Goal: Find contact information: Find contact information

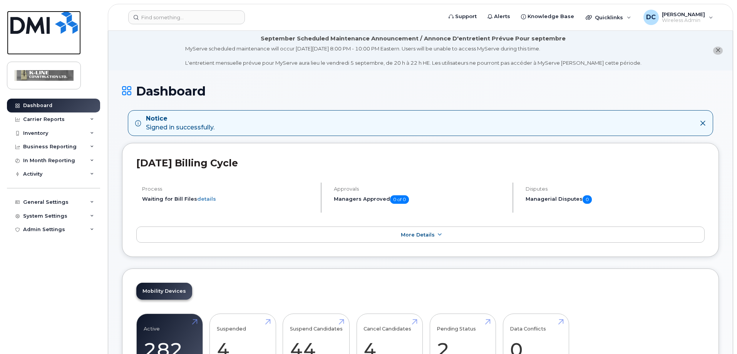
click at [43, 25] on img at bounding box center [43, 22] width 67 height 23
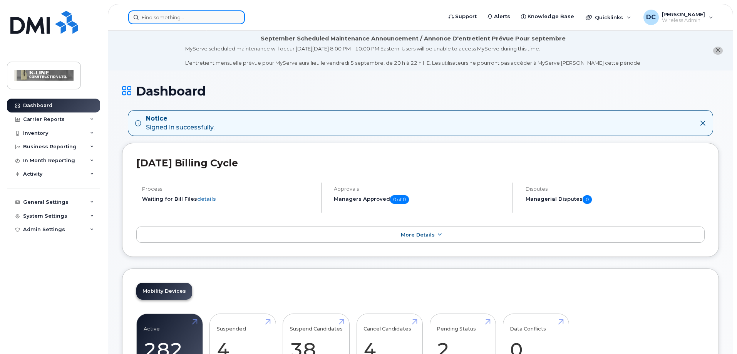
click at [135, 14] on input at bounding box center [186, 17] width 117 height 14
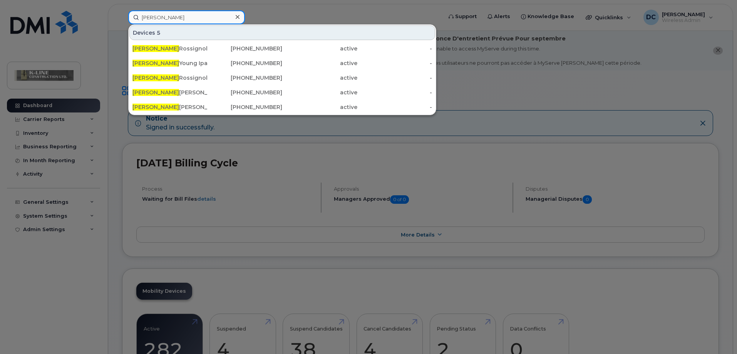
drag, startPoint x: 167, startPoint y: 17, endPoint x: 128, endPoint y: 17, distance: 38.9
click at [128, 17] on div "robert Devices 5 Robert Rossignol K Line Construction 506-612-0479 active - Rob…" at bounding box center [282, 17] width 321 height 14
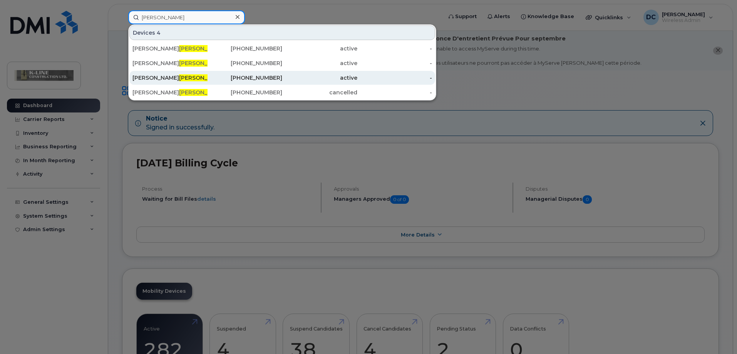
type input "carr"
click at [165, 74] on div "Rob Carr" at bounding box center [169, 78] width 75 height 8
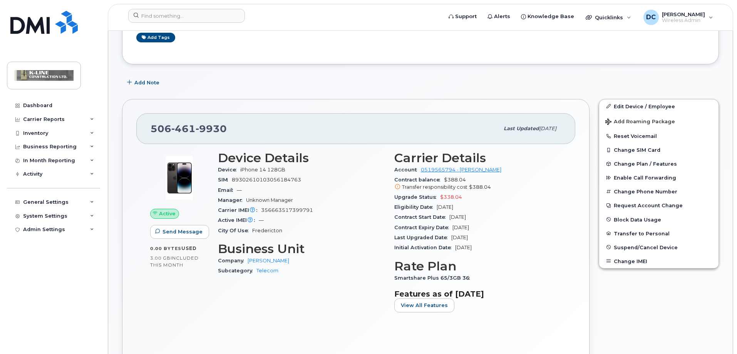
scroll to position [154, 0]
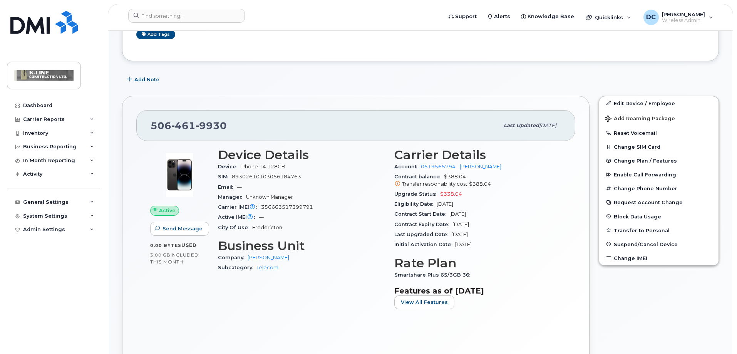
click at [340, 112] on div "506 461 9930 Last updated Aug 07, 2025" at bounding box center [355, 125] width 439 height 31
